Goal: Register for event/course

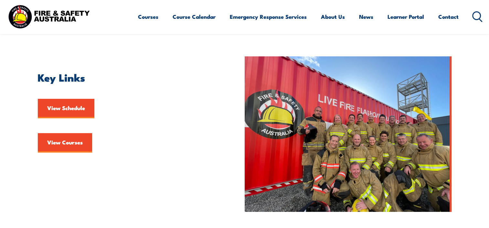
scroll to position [149, 0]
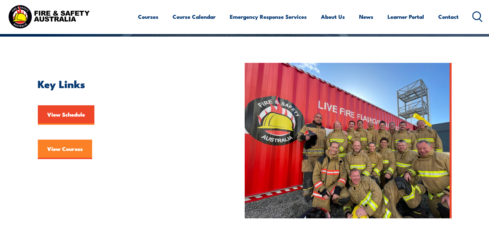
click at [57, 153] on link "View Courses" at bounding box center [65, 148] width 54 height 19
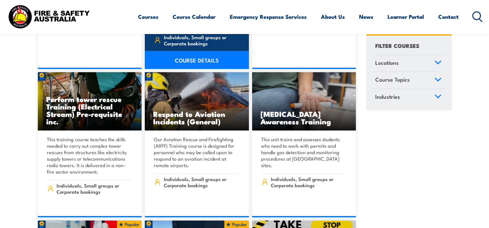
scroll to position [2089, 0]
